Goal: Transaction & Acquisition: Download file/media

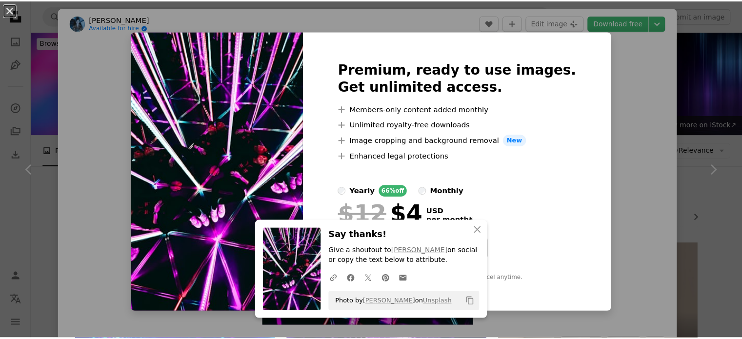
scroll to position [6472, 0]
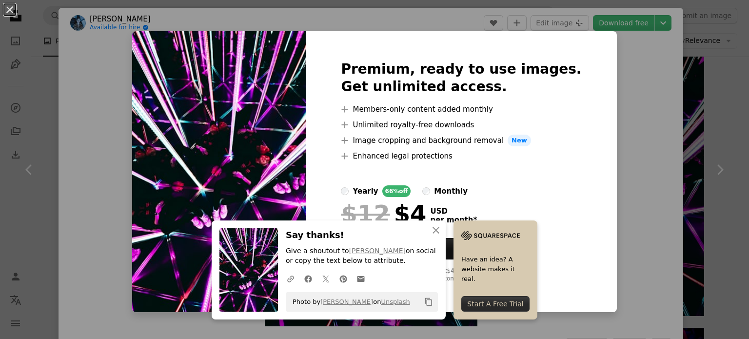
click at [603, 54] on div "An X shape An X shape Close Say thanks! Give a shoutout to [PERSON_NAME] on soc…" at bounding box center [374, 169] width 749 height 339
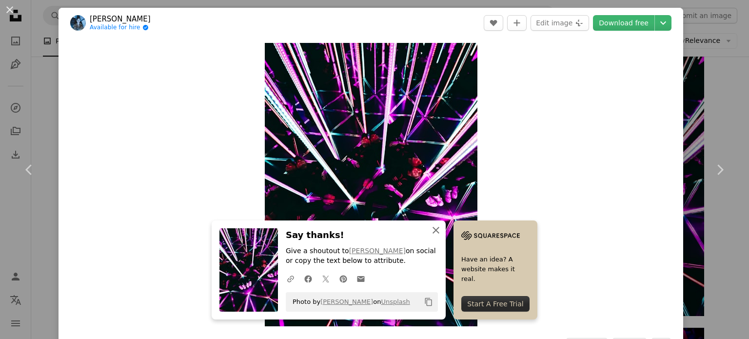
click at [426, 229] on button "An X shape Close" at bounding box center [436, 230] width 20 height 20
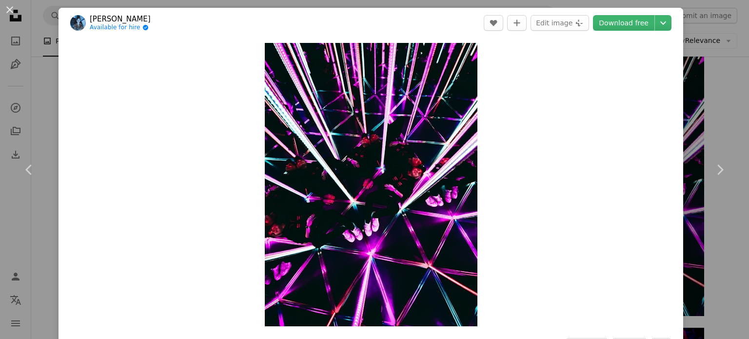
click at [704, 75] on div "An X shape Chevron left Chevron right [PERSON_NAME] Available for hire A checkm…" at bounding box center [374, 169] width 749 height 339
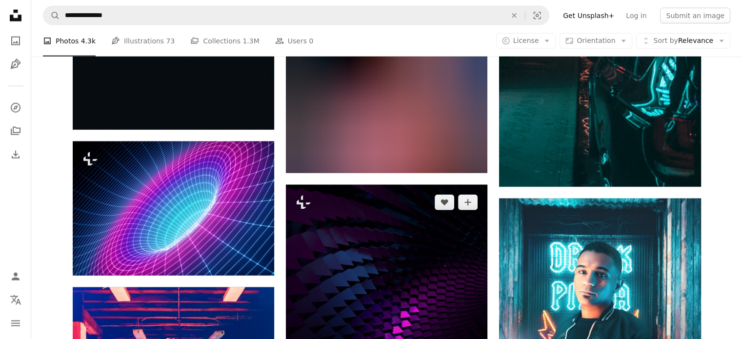
scroll to position [9788, 0]
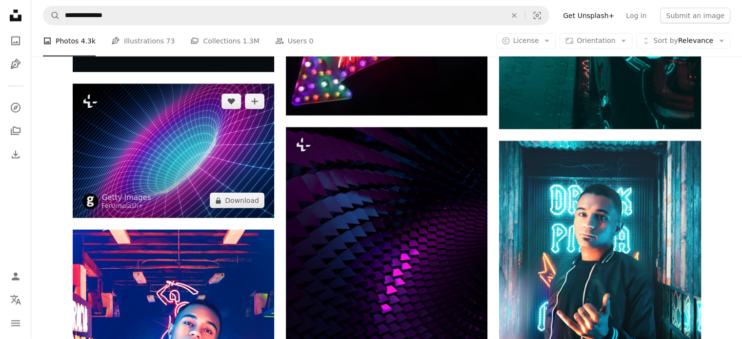
click at [183, 153] on img at bounding box center [173, 151] width 201 height 134
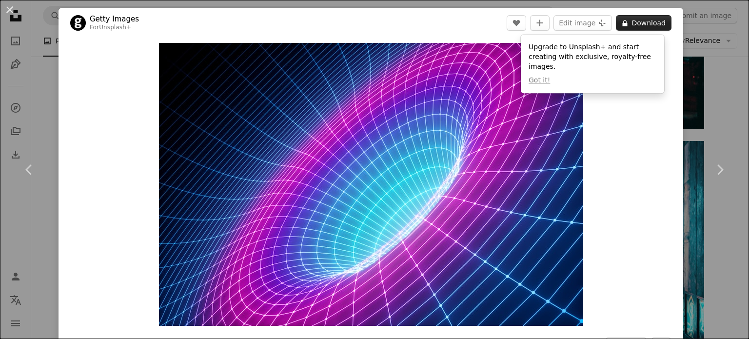
click at [653, 22] on button "A lock Download" at bounding box center [644, 23] width 56 height 16
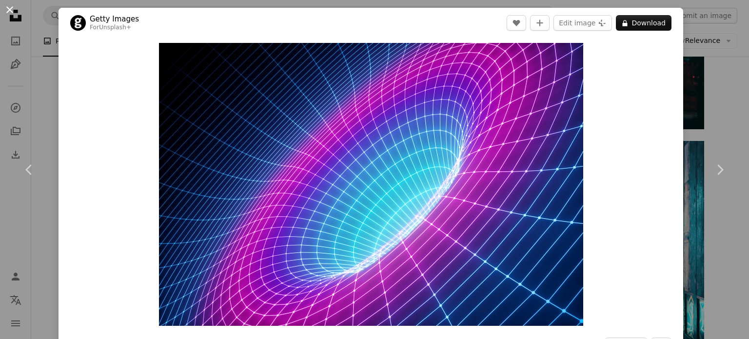
click at [5, 10] on button "An X shape" at bounding box center [10, 10] width 12 height 12
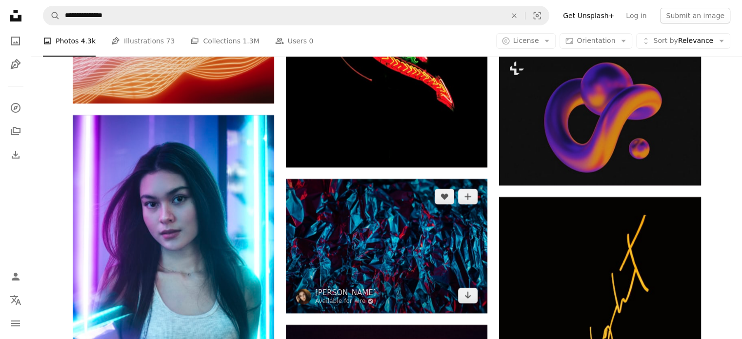
scroll to position [11348, 0]
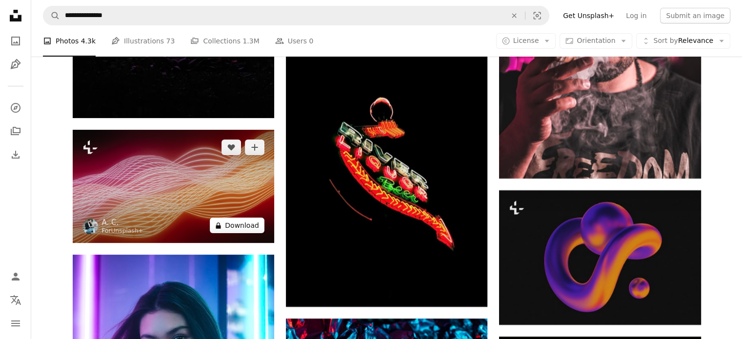
click at [236, 224] on button "A lock Download" at bounding box center [237, 225] width 55 height 16
